Goal: Communication & Community: Ask a question

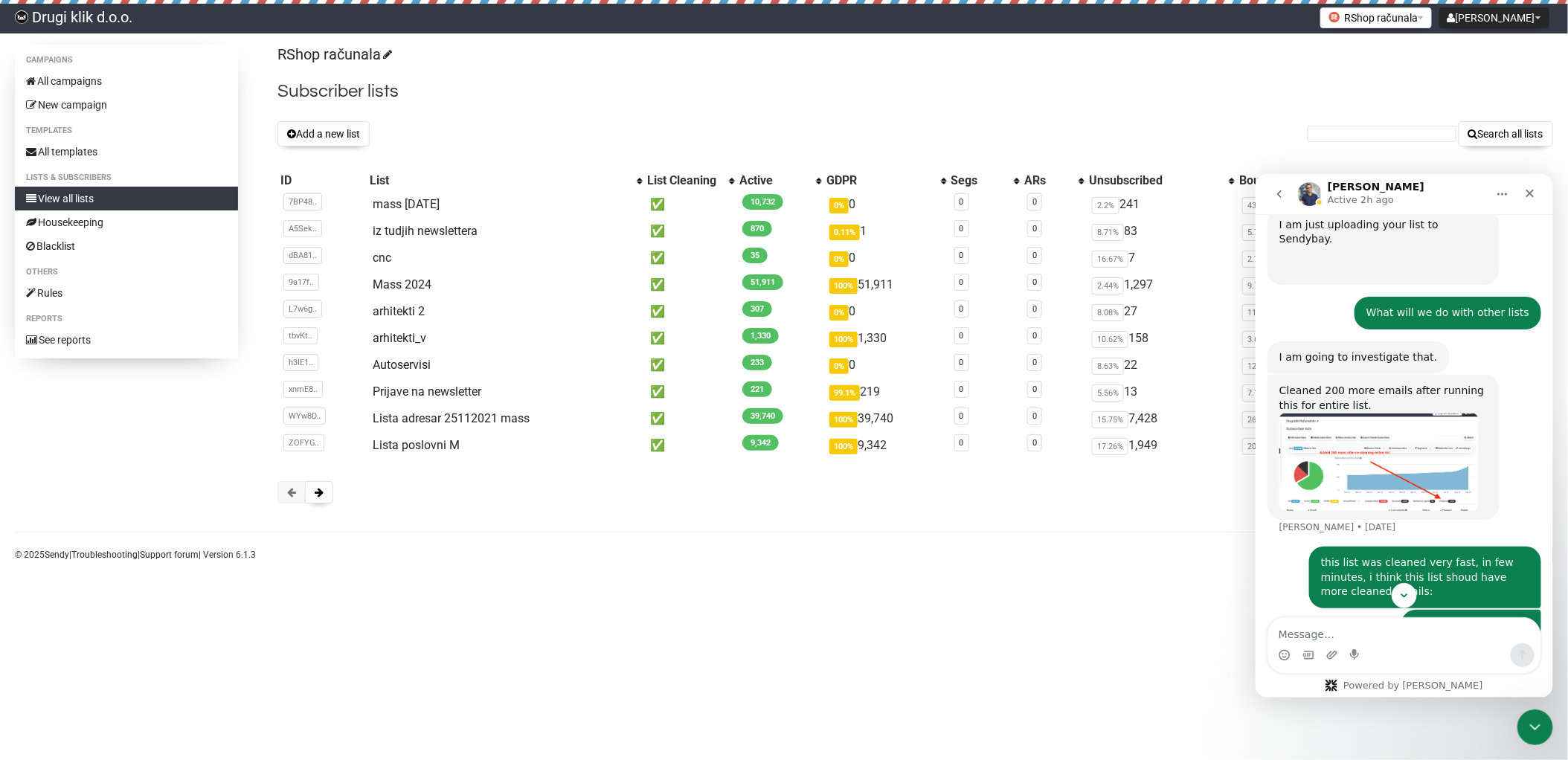
scroll to position [2395, 0]
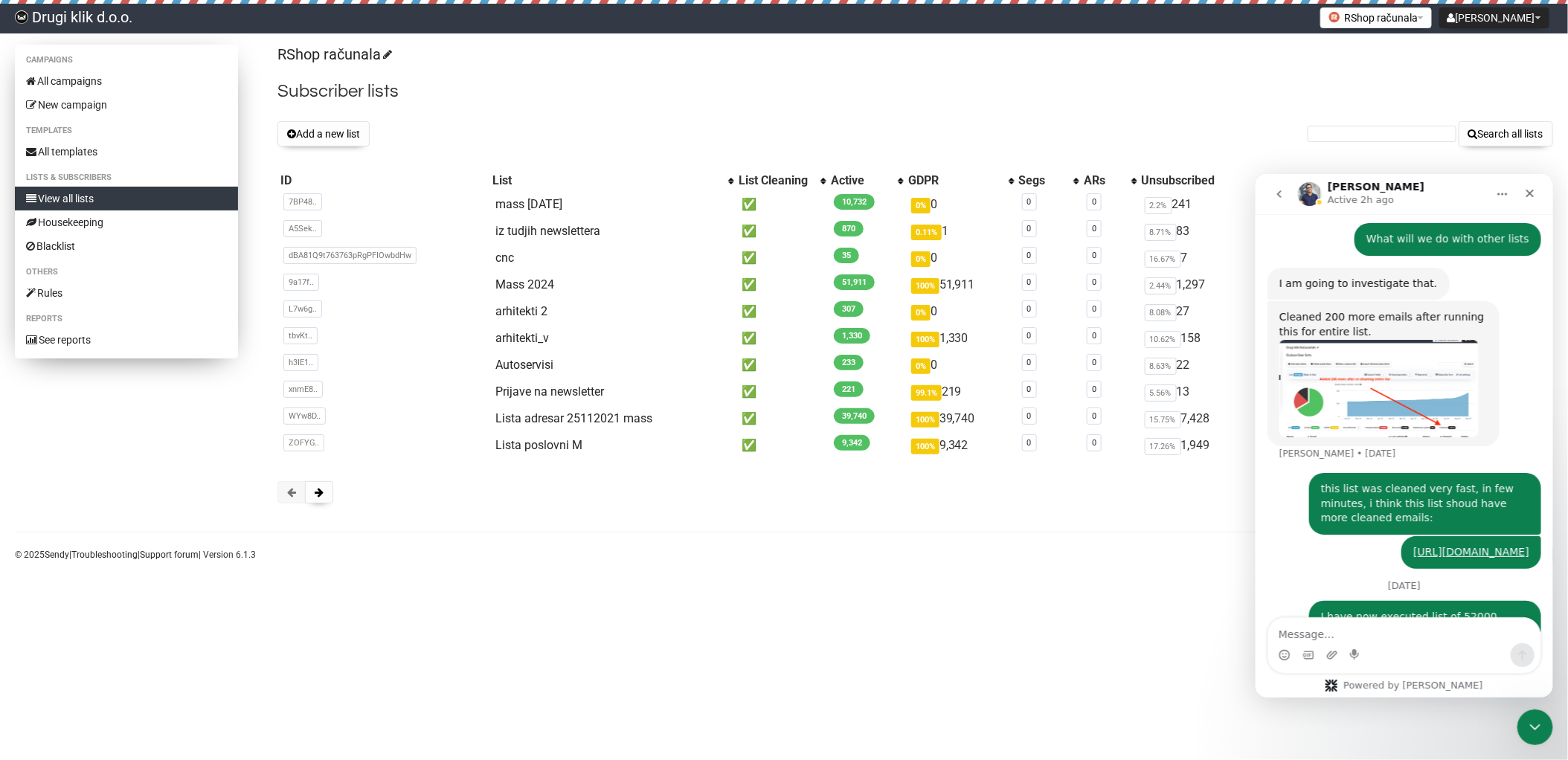
click at [90, 195] on link "View all lists" at bounding box center [126, 199] width 223 height 24
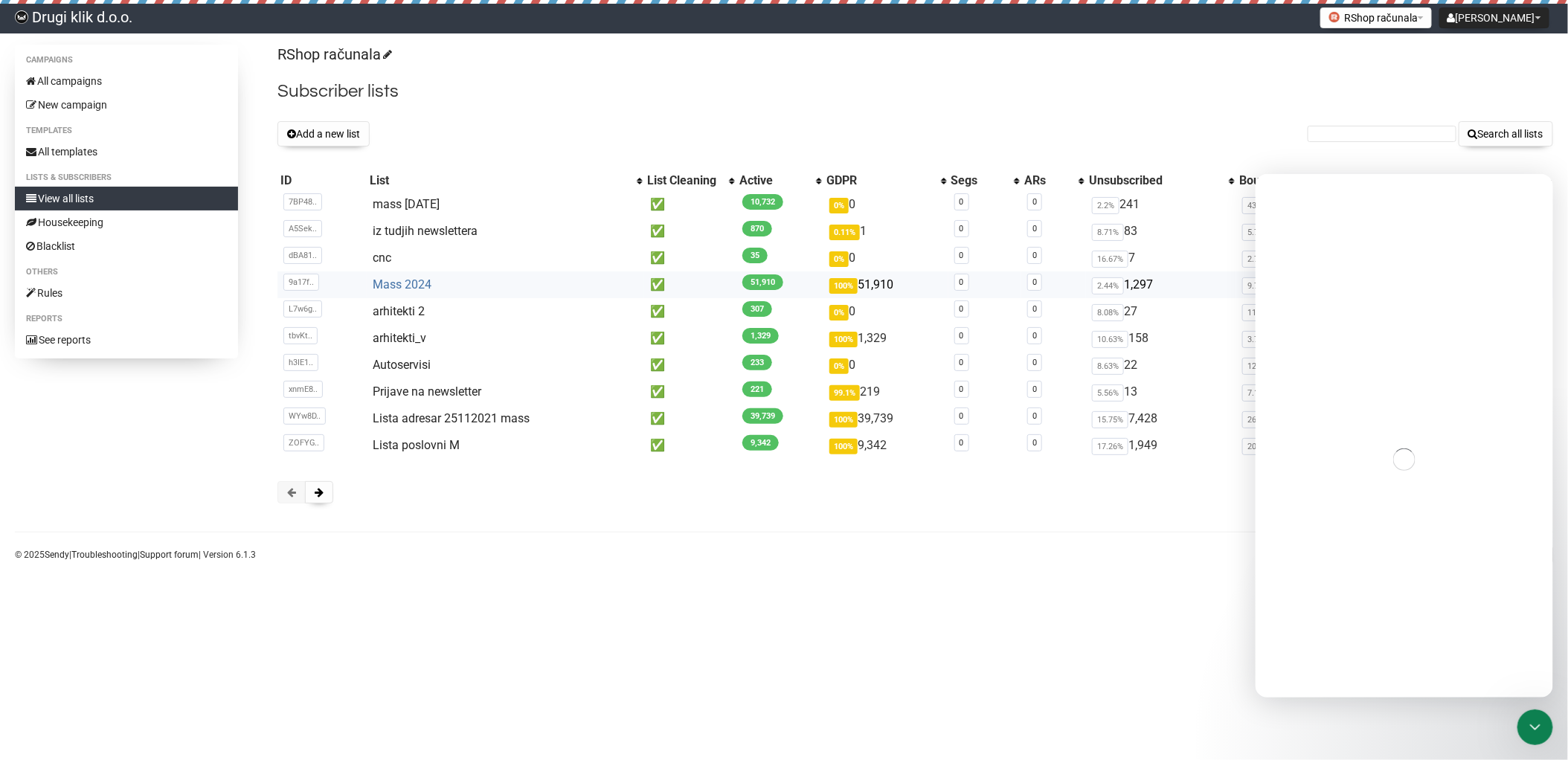
click at [416, 280] on link "Mass 2024" at bounding box center [402, 284] width 59 height 14
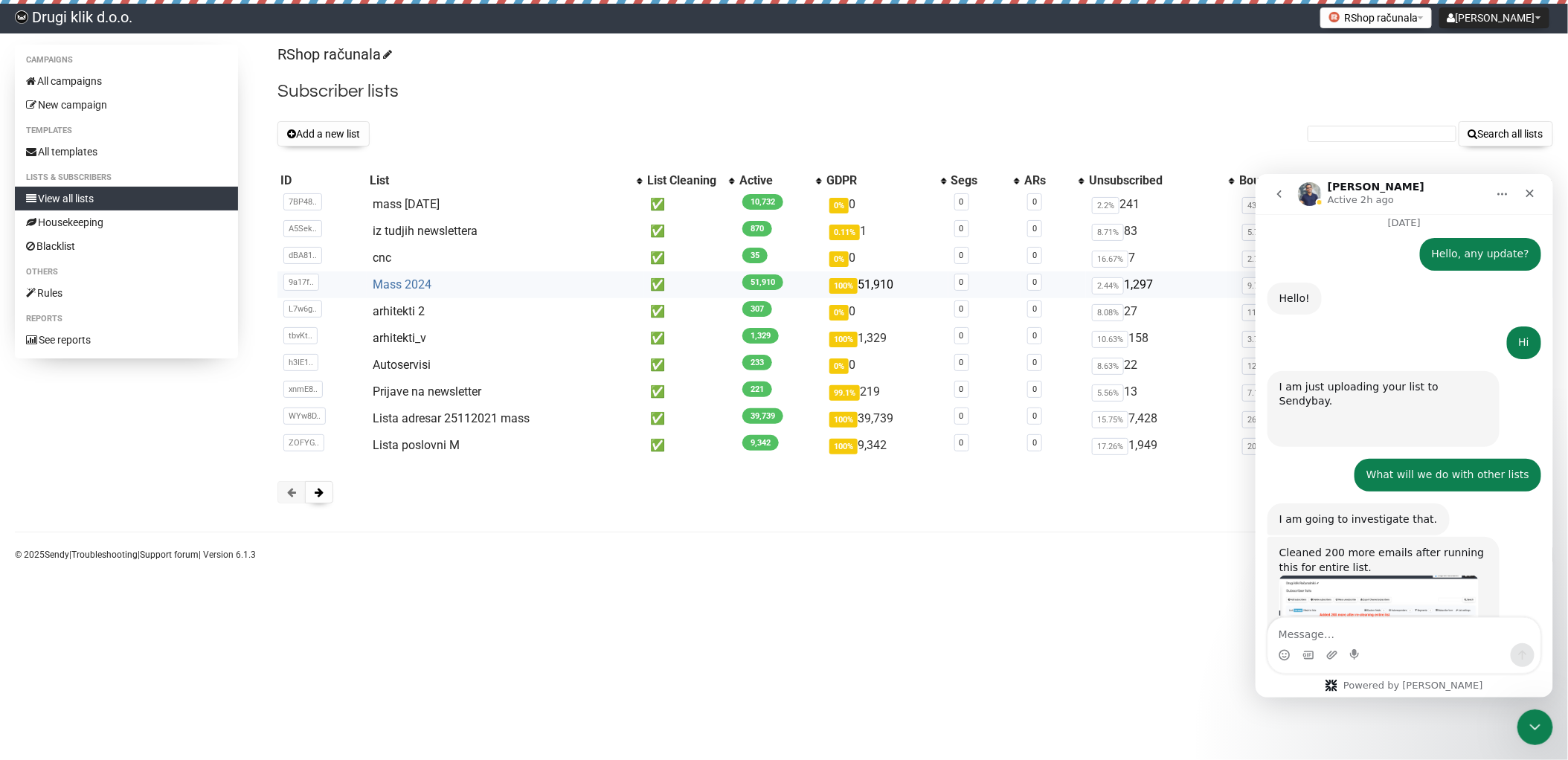
scroll to position [2396, 0]
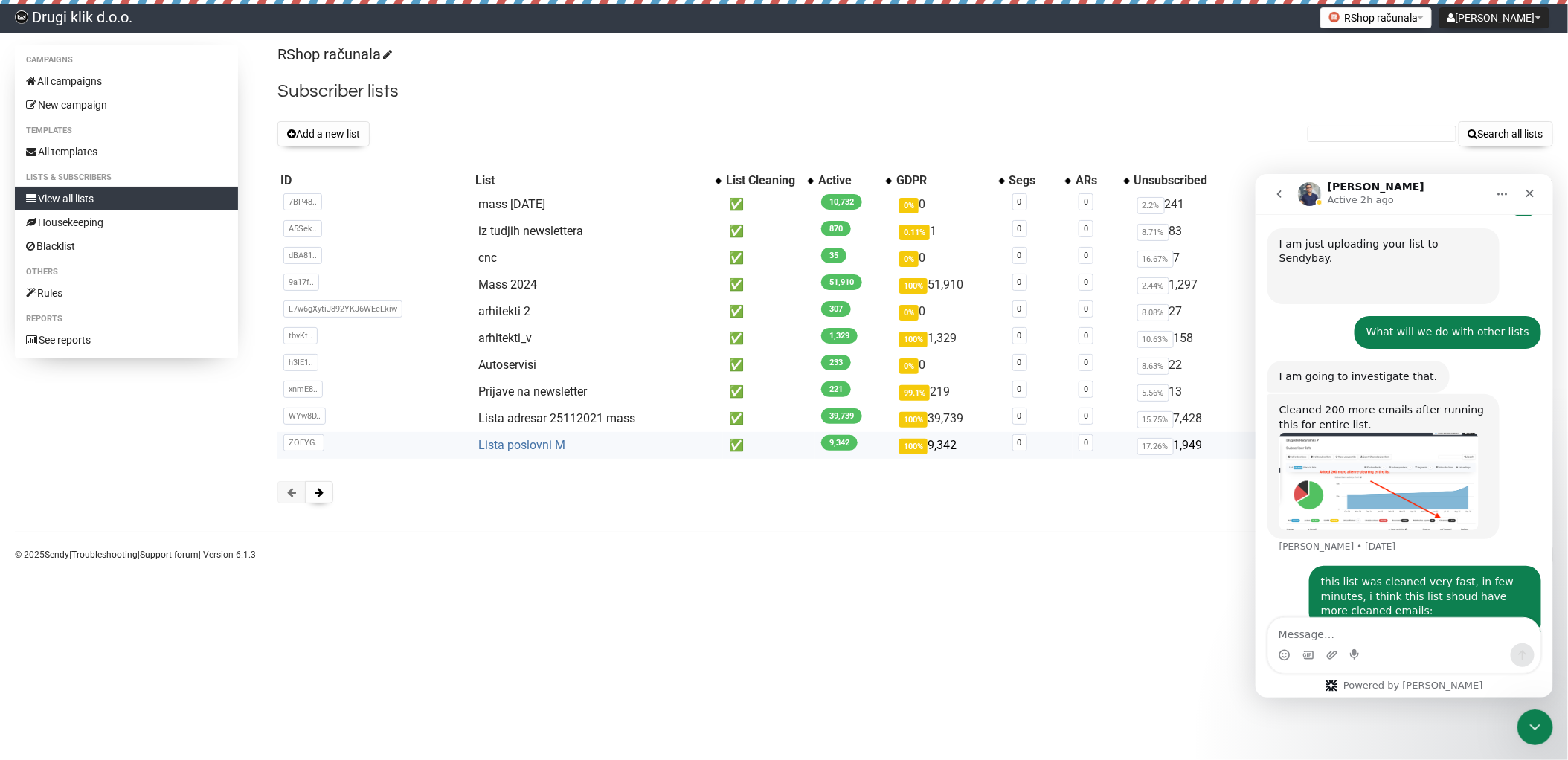
click at [517, 441] on link "Lista poslovni M" at bounding box center [521, 445] width 87 height 14
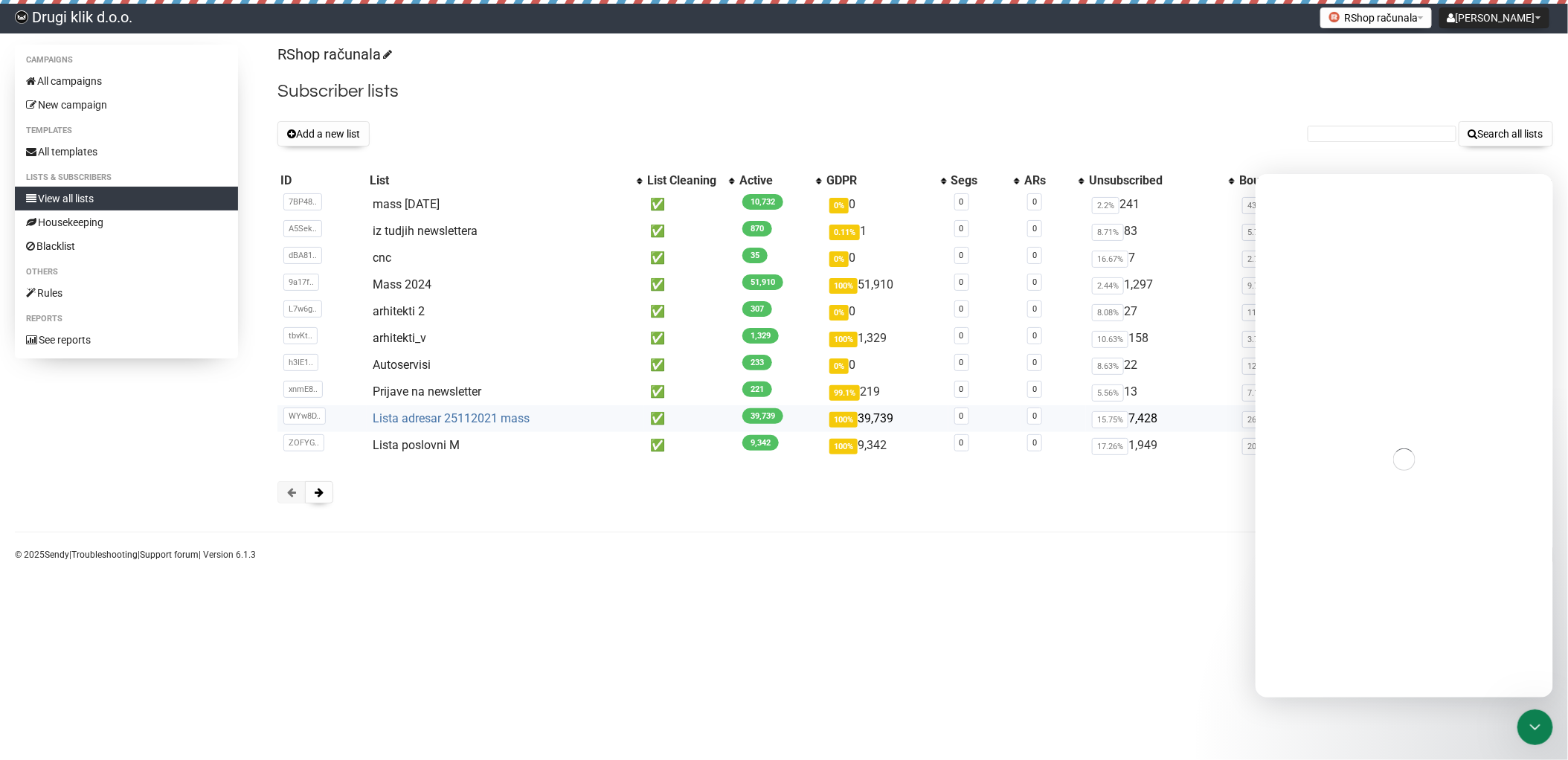
click at [476, 416] on link "Lista adresar 25112021 mass" at bounding box center [451, 418] width 157 height 14
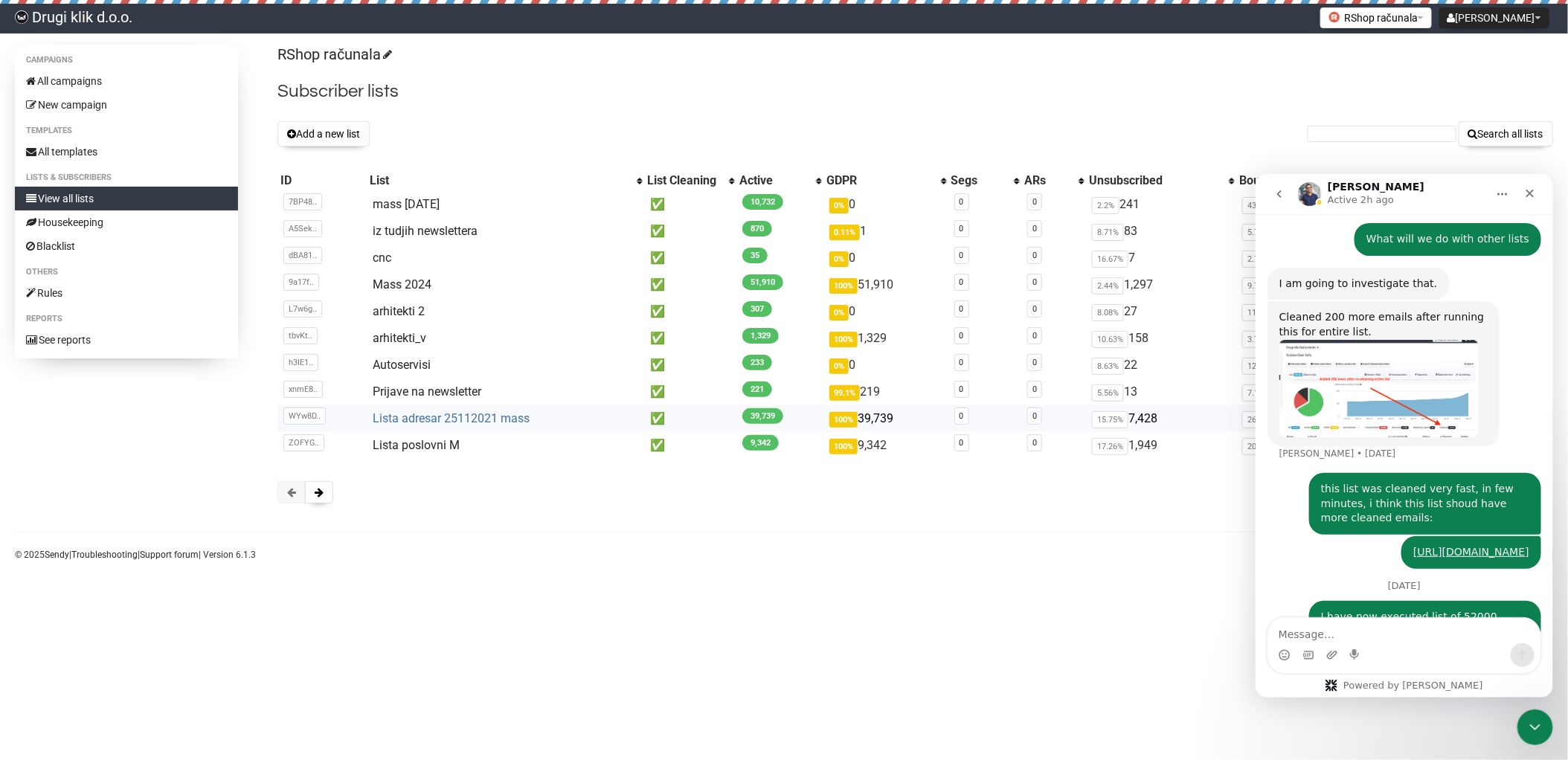
scroll to position [2396, 0]
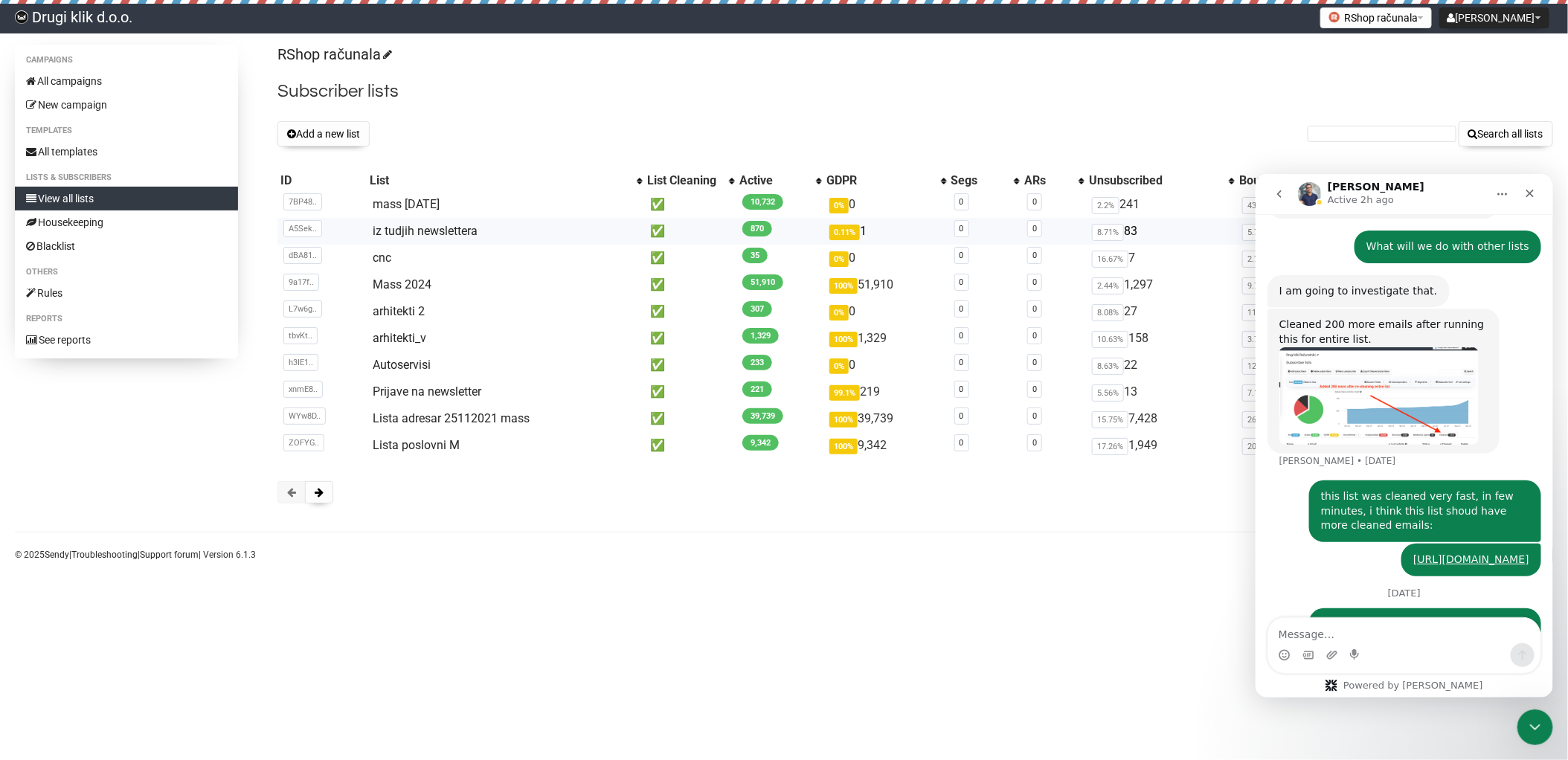
scroll to position [2396, 0]
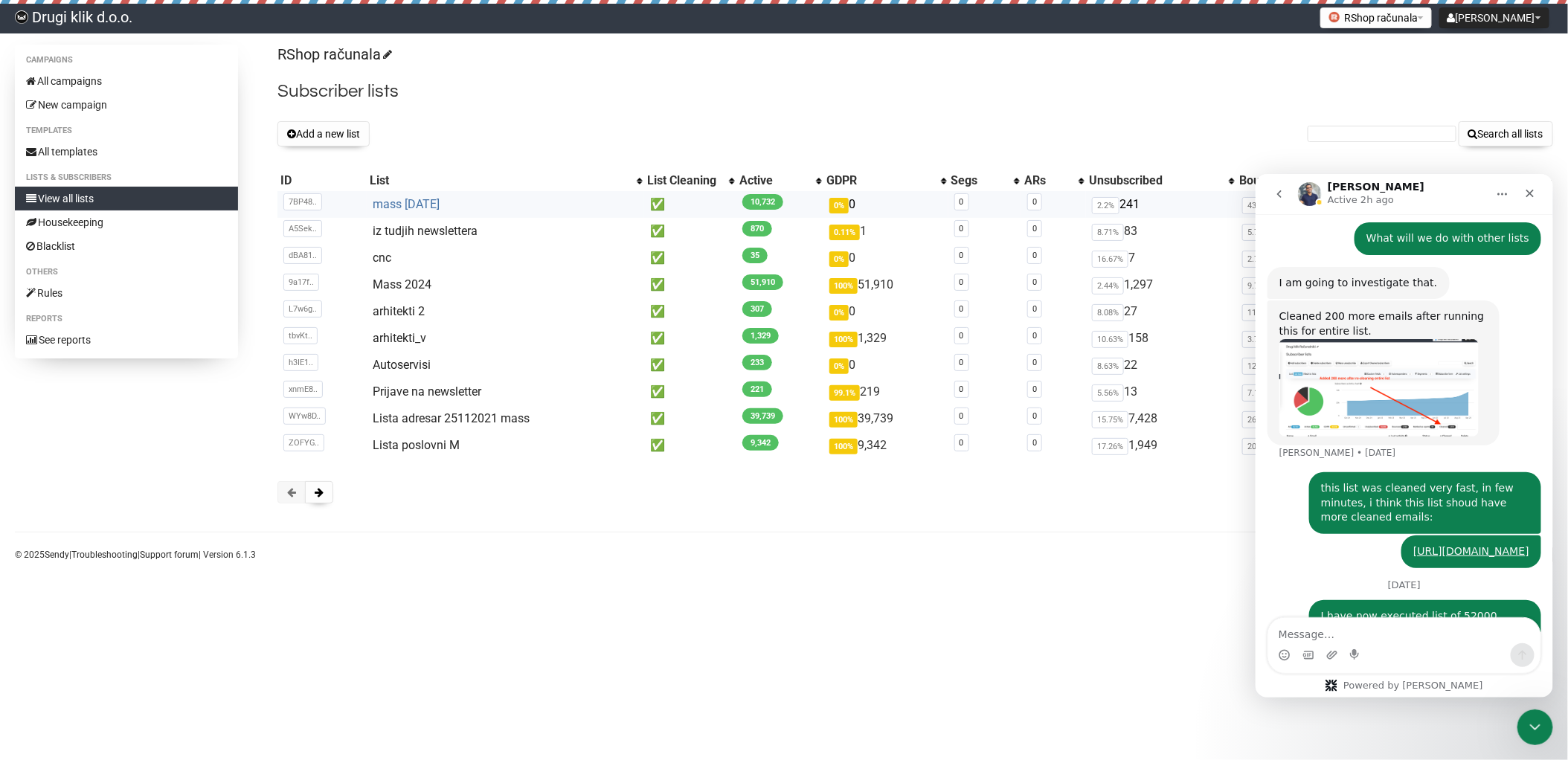
click at [404, 198] on link "mass [DATE]" at bounding box center [406, 204] width 67 height 14
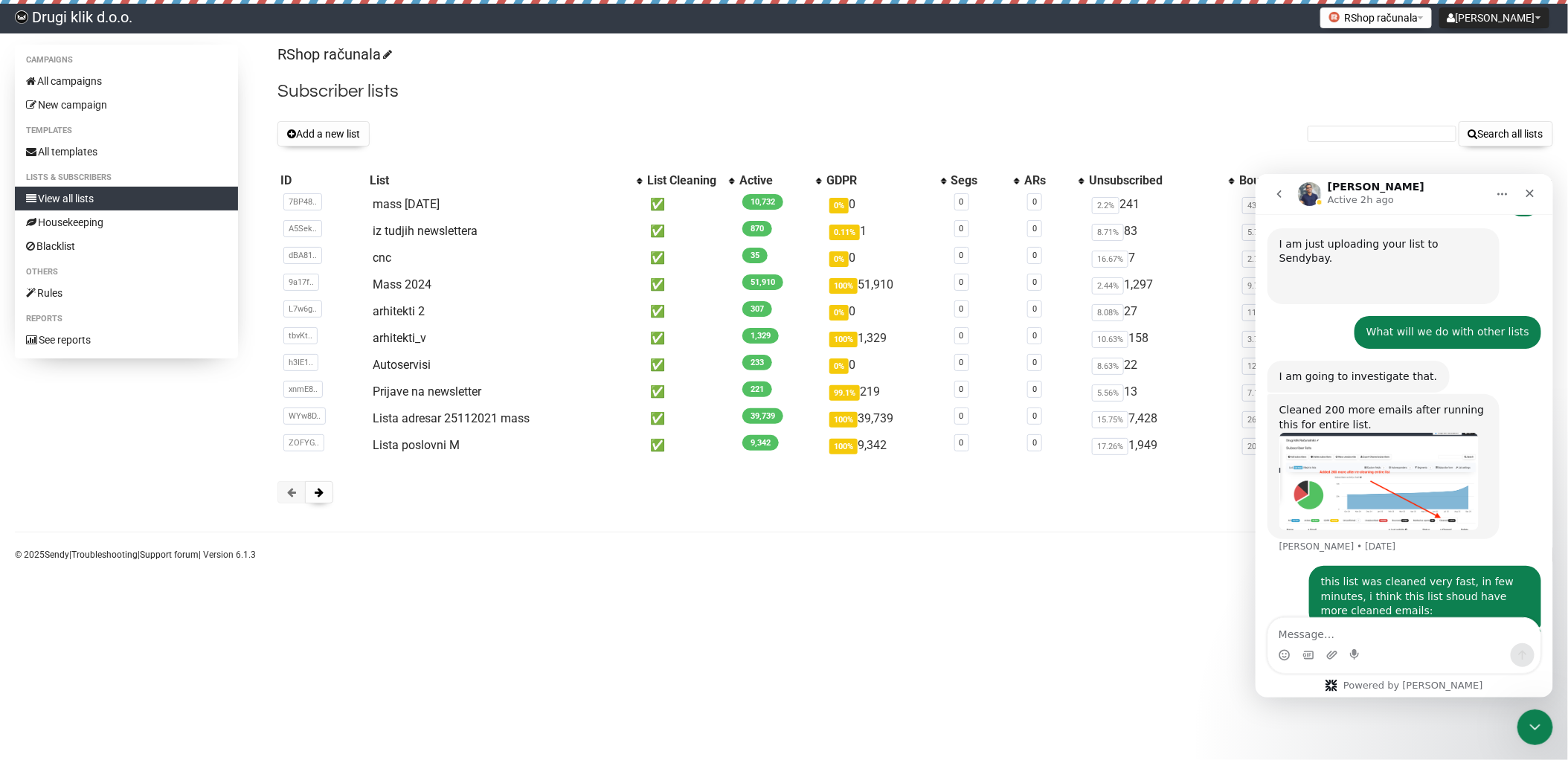
scroll to position [2396, 0]
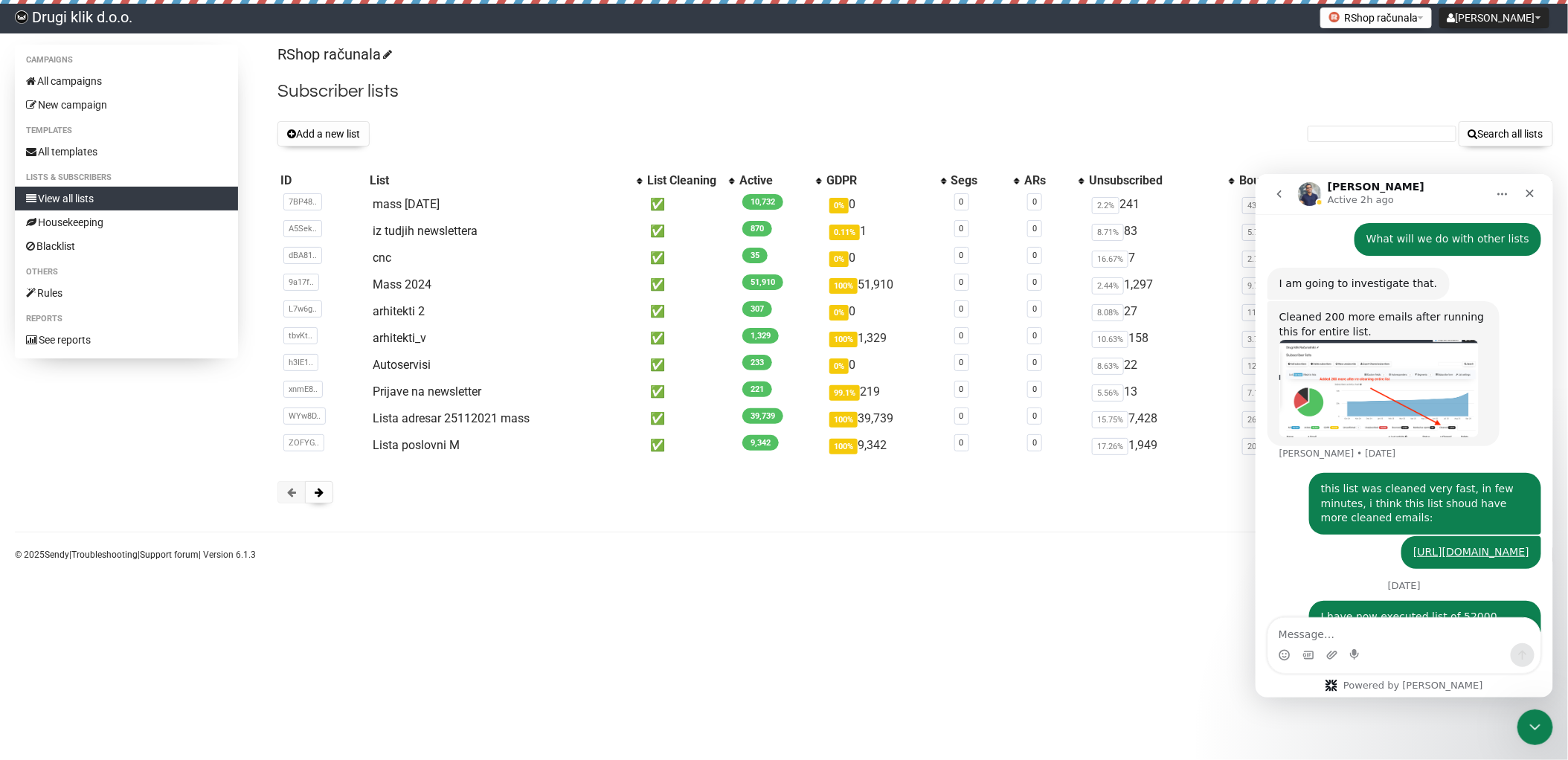
click at [1352, 634] on textarea "Message…" at bounding box center [1404, 630] width 272 height 26
type textarea "Hi [PERSON_NAME], did you managed to check?"
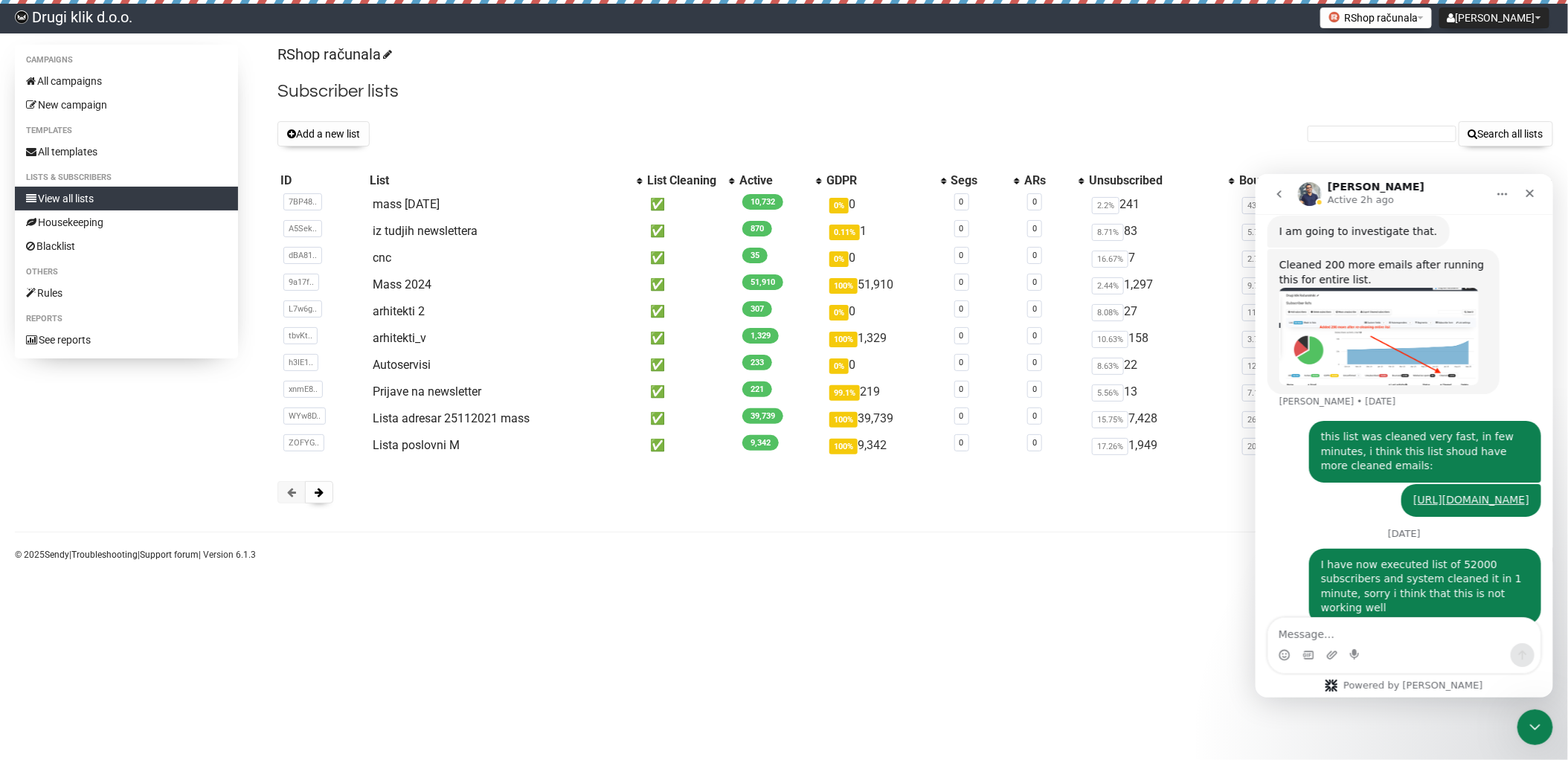
scroll to position [2460, 0]
